Goal: Transaction & Acquisition: Download file/media

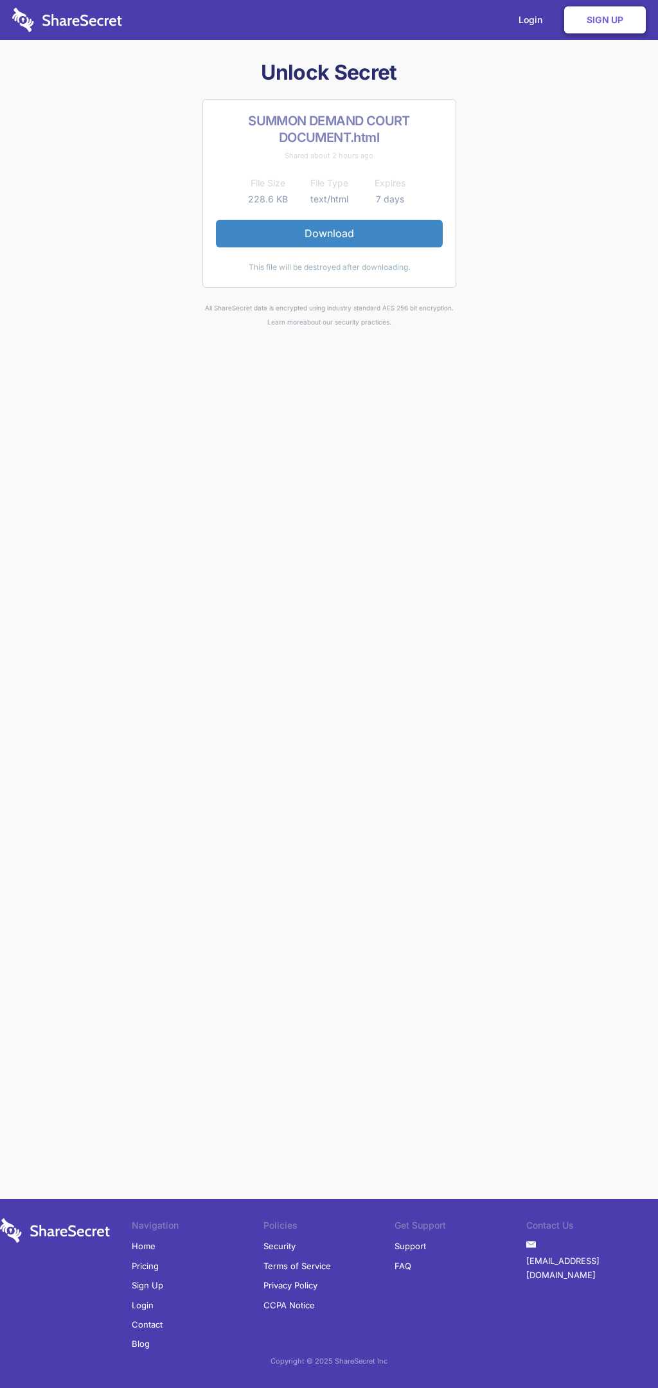
click at [329, 233] on link "Download" at bounding box center [329, 233] width 227 height 27
